Goal: Task Accomplishment & Management: Manage account settings

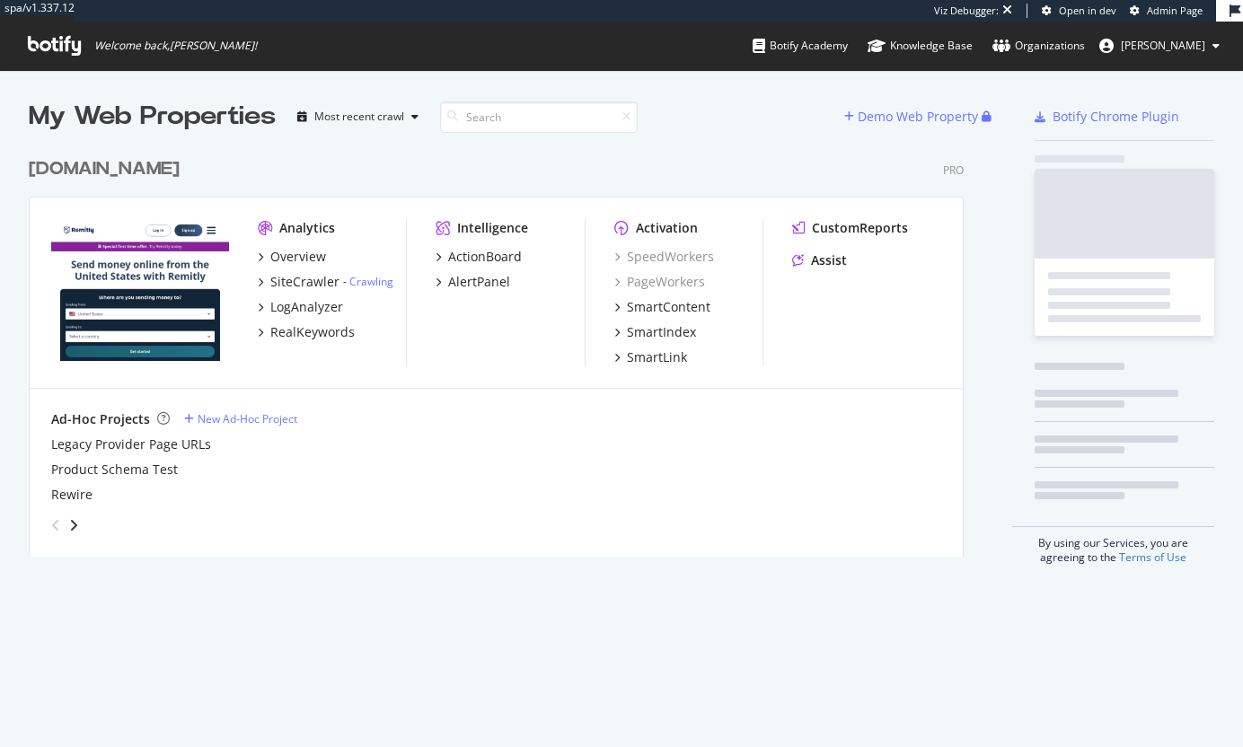
scroll to position [409, 936]
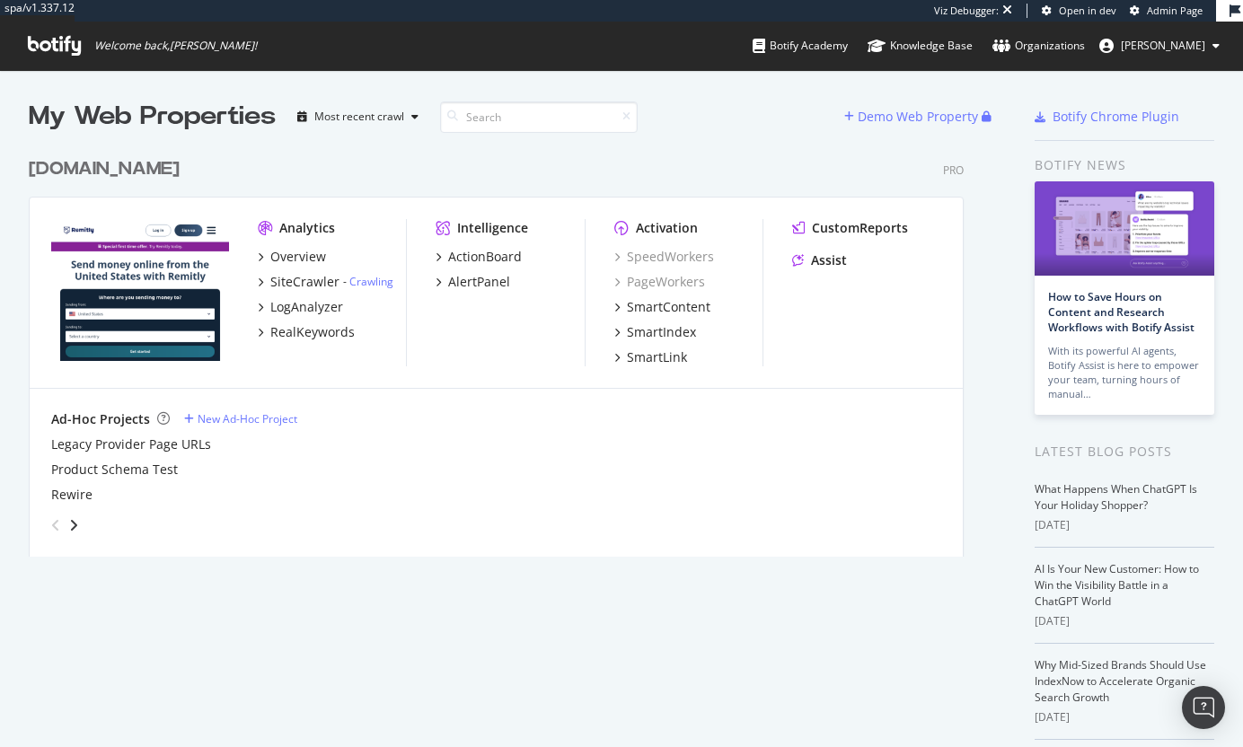
click at [65, 162] on div "[DOMAIN_NAME]" at bounding box center [104, 169] width 151 height 26
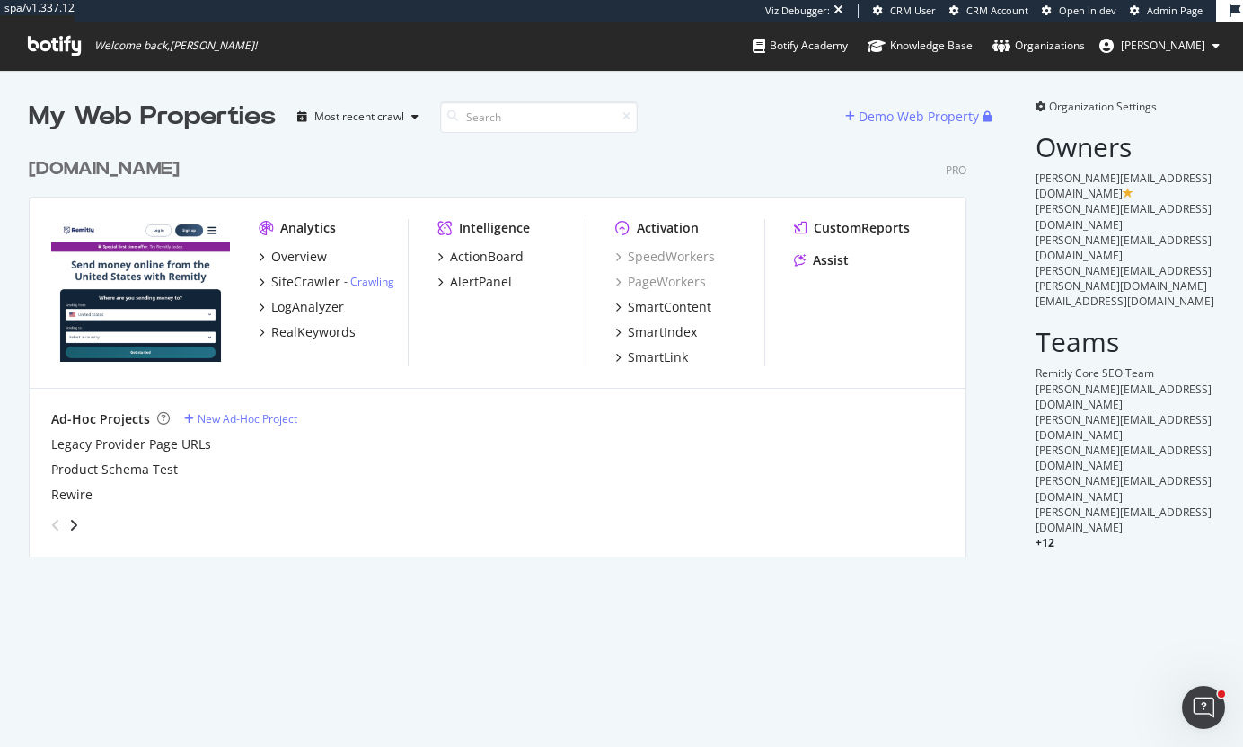
click at [1130, 108] on span "Organization Settings" at bounding box center [1103, 106] width 108 height 15
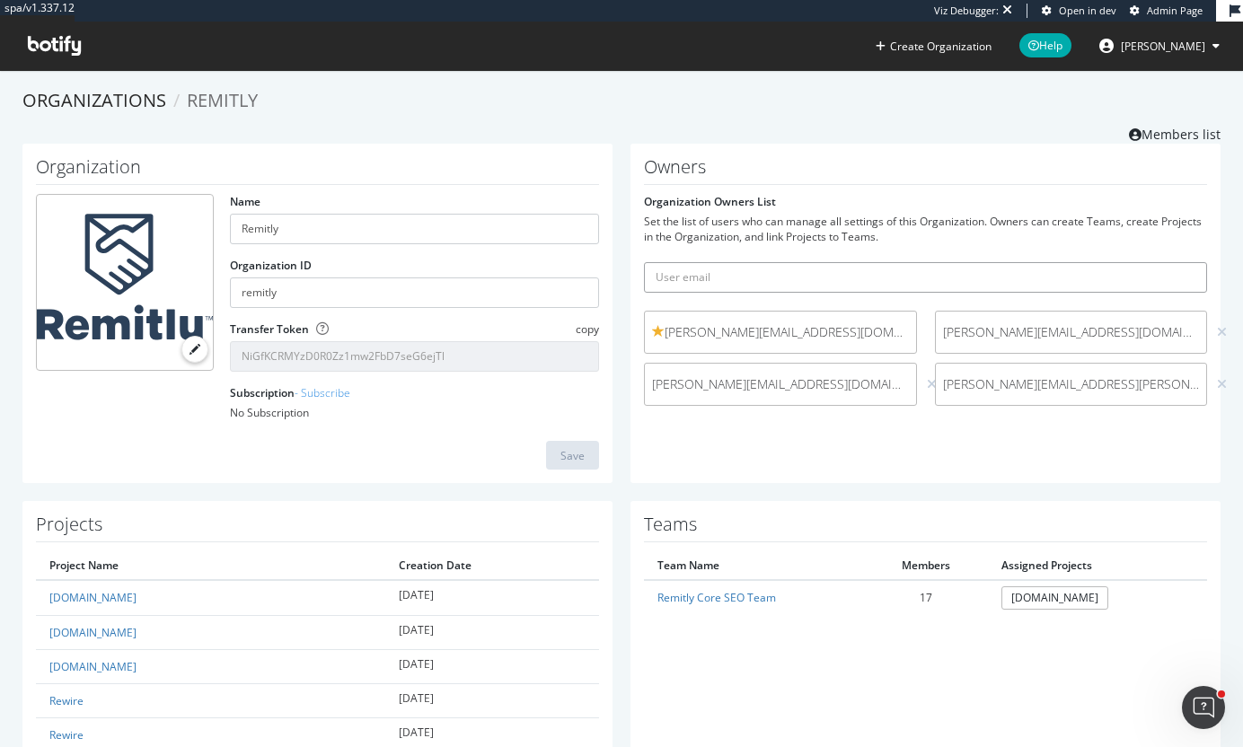
click at [737, 280] on input "text" at bounding box center [925, 277] width 563 height 31
paste input "[EMAIL_ADDRESS][DOMAIN_NAME]"
type input "[EMAIL_ADDRESS][DOMAIN_NAME]"
click at [1177, 262] on button "submit" at bounding box center [1192, 277] width 31 height 31
